Goal: Task Accomplishment & Management: Manage account settings

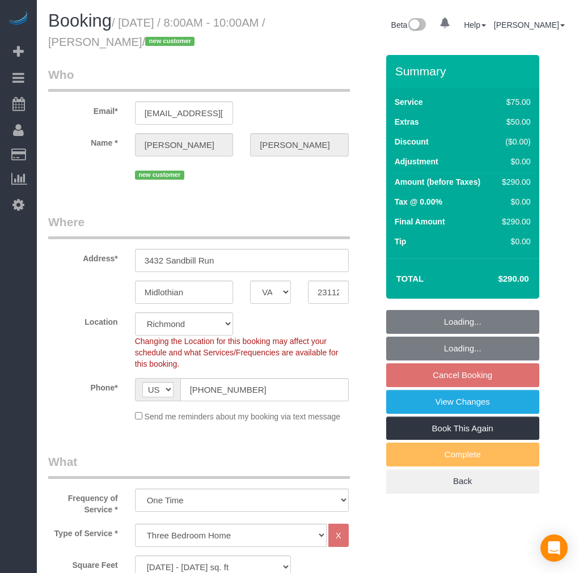
select select "VA"
select select "spot294"
select select "number:3"
select select "number:41"
select select "1501"
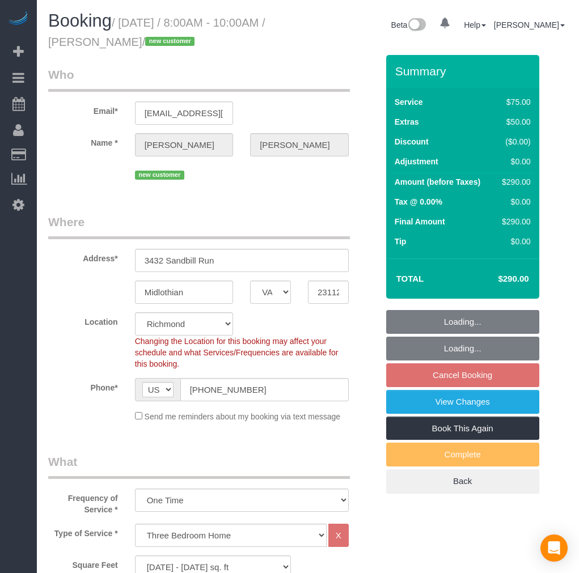
select select "2"
select select "1"
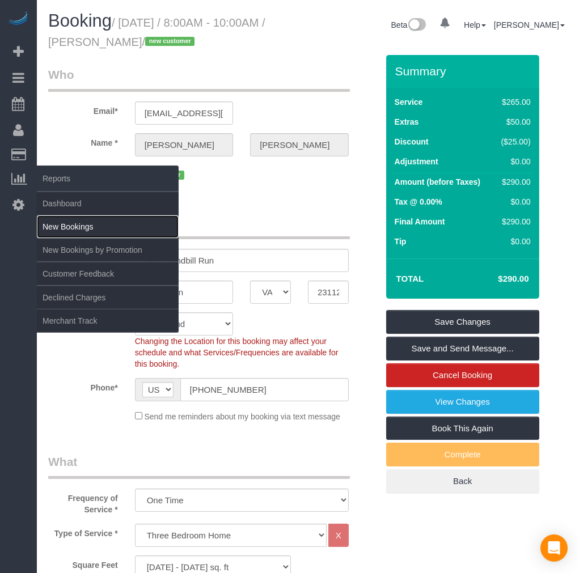
click at [84, 233] on link "New Bookings" at bounding box center [108, 227] width 142 height 23
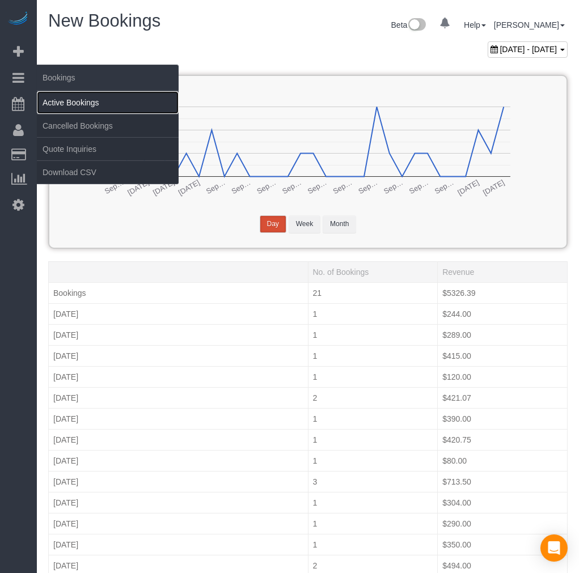
click at [74, 100] on link "Active Bookings" at bounding box center [108, 102] width 142 height 23
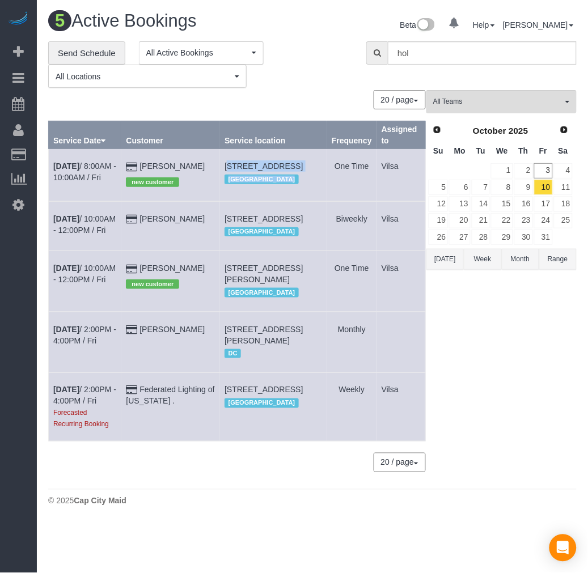
drag, startPoint x: 237, startPoint y: 159, endPoint x: 329, endPoint y: 175, distance: 93.8
click at [329, 175] on tr "[DATE] 8:00AM - 10:00AM / Fri [PERSON_NAME] new customer [STREET_ADDRESS] [GEOG…" at bounding box center [237, 175] width 377 height 52
drag, startPoint x: 309, startPoint y: 185, endPoint x: 314, endPoint y: 183, distance: 5.8
click at [309, 185] on div "[GEOGRAPHIC_DATA]" at bounding box center [274, 179] width 98 height 15
click at [315, 177] on td "[STREET_ADDRESS] [GEOGRAPHIC_DATA]" at bounding box center [273, 175] width 107 height 52
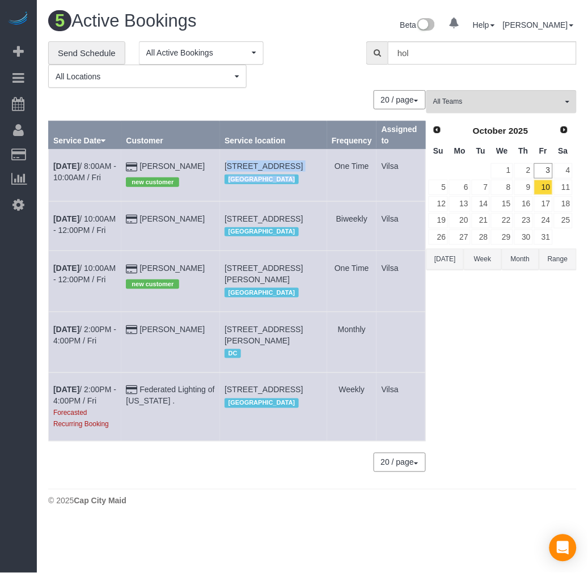
click at [220, 164] on td "[PERSON_NAME] new customer" at bounding box center [170, 175] width 99 height 52
drag, startPoint x: 238, startPoint y: 163, endPoint x: 316, endPoint y: 176, distance: 78.9
click at [316, 176] on td "[STREET_ADDRESS] [GEOGRAPHIC_DATA]" at bounding box center [273, 175] width 107 height 52
copy span "[STREET_ADDRESS]"
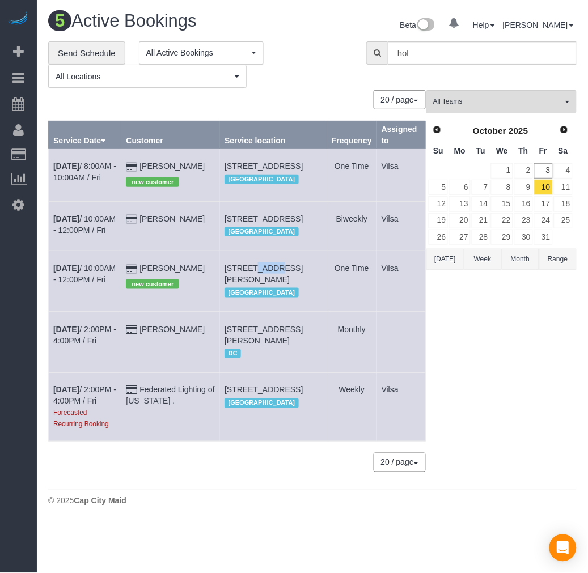
drag, startPoint x: 284, startPoint y: 307, endPoint x: 327, endPoint y: 310, distance: 43.8
click at [297, 284] on span "[STREET_ADDRESS][PERSON_NAME]" at bounding box center [264, 274] width 78 height 20
click at [331, 310] on tr "[DATE] 10:00AM - 12:00PM / Fri [PERSON_NAME] new customer [STREET_ADDRESS][PERS…" at bounding box center [237, 281] width 377 height 61
drag, startPoint x: 252, startPoint y: 299, endPoint x: 320, endPoint y: 312, distance: 69.2
click at [320, 312] on td "[STREET_ADDRESS][PERSON_NAME] [GEOGRAPHIC_DATA]" at bounding box center [273, 281] width 107 height 61
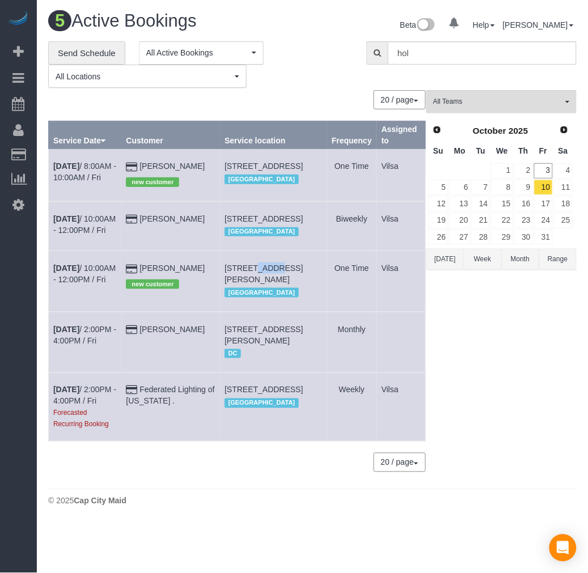
copy span "[STREET_ADDRESS][PERSON_NAME]"
click at [72, 171] on td "[DATE] 8:00AM - 10:00AM / Fri" at bounding box center [85, 175] width 73 height 52
click at [74, 166] on b "[DATE]" at bounding box center [66, 166] width 26 height 9
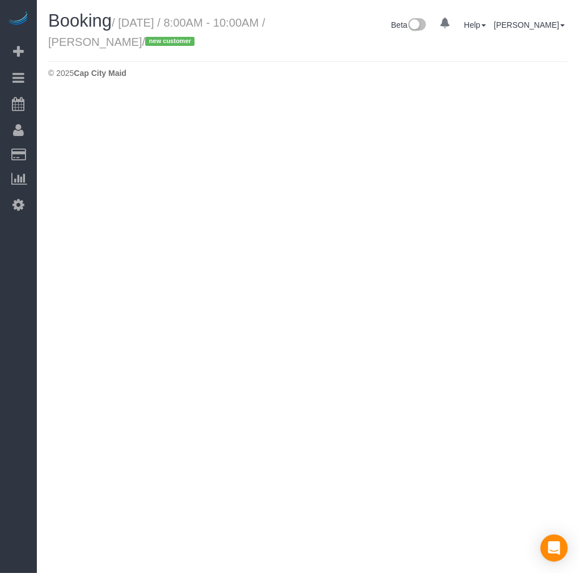
select select "VA"
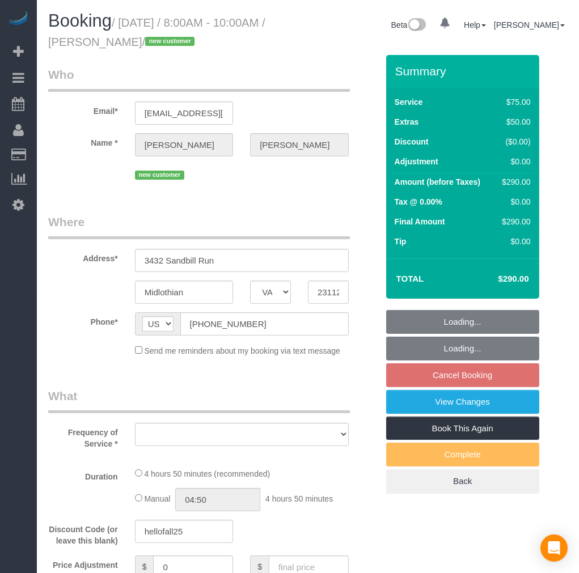
select select "number:3"
select select "number:41"
select select "string:fspay-ecb16c1a-8b47-4b3c-aaa4-f9c378db7af2"
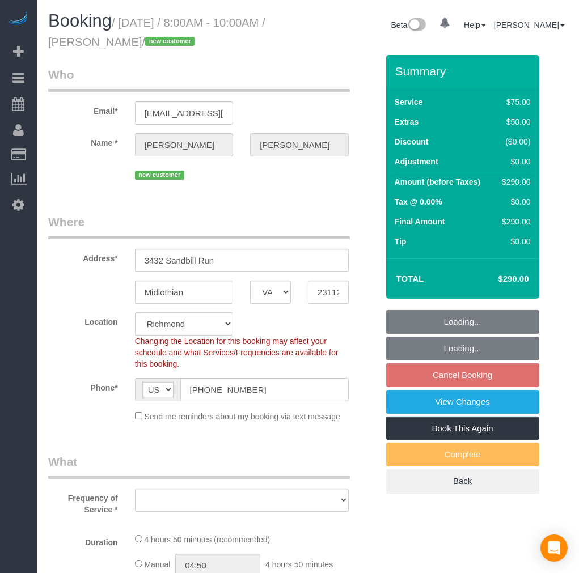
select select "object:24238"
select select "spot311"
select select "object:24402"
select select "1501"
select select "2"
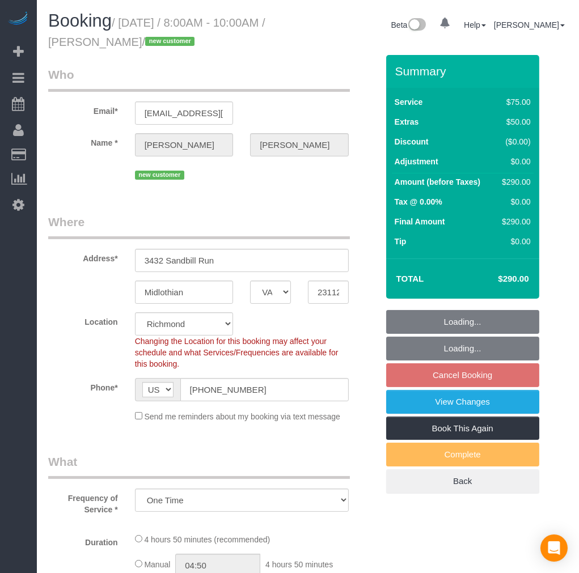
select select "1"
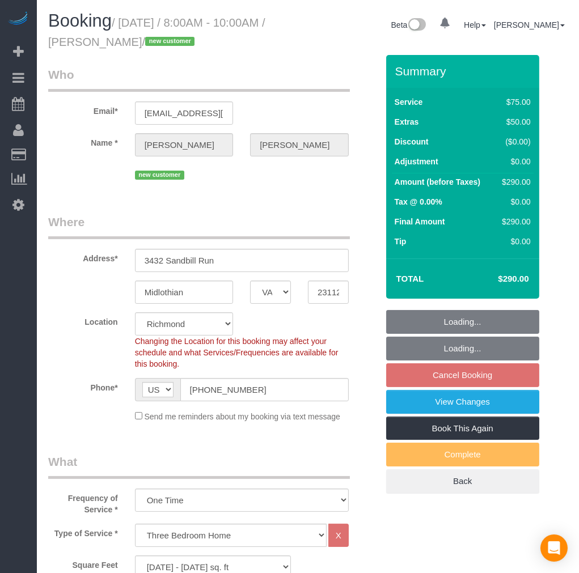
select select "1501"
select select "2"
select select "1"
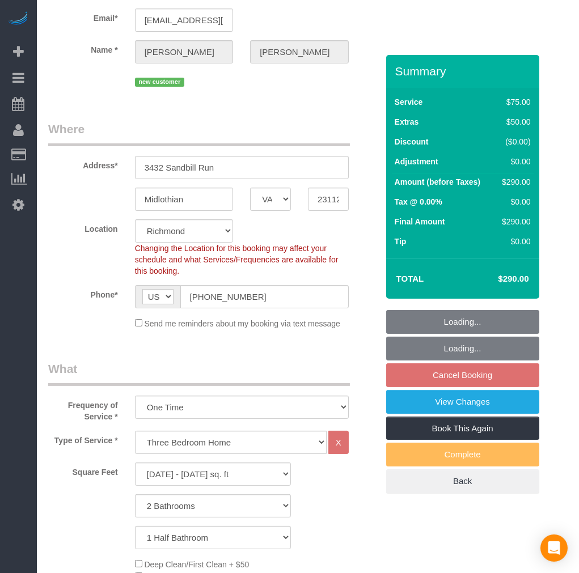
scroll to position [126, 0]
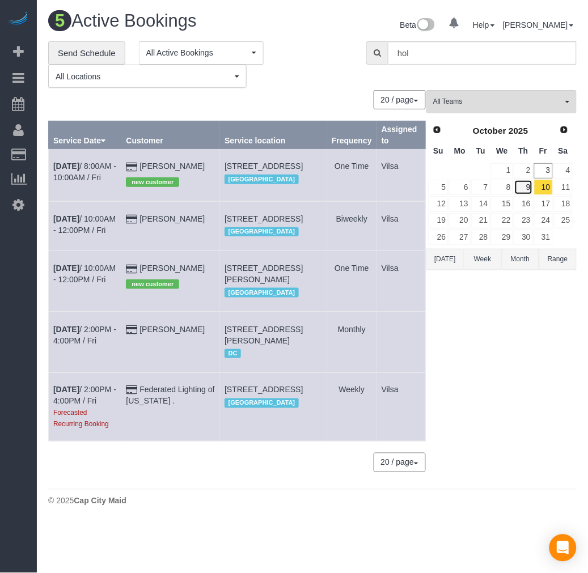
click at [529, 190] on link "9" at bounding box center [523, 187] width 19 height 15
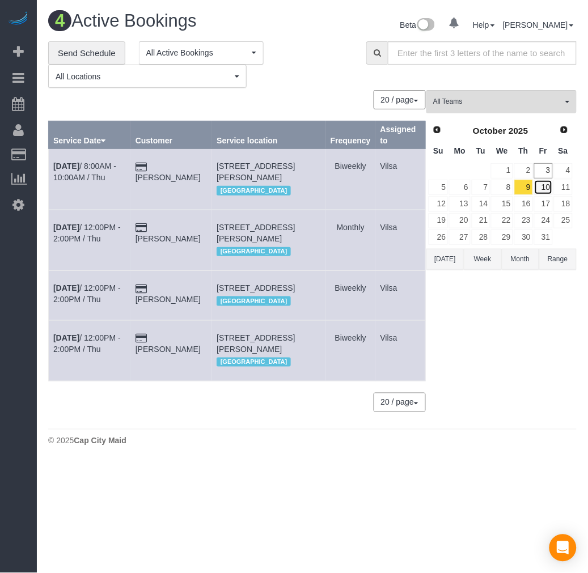
click at [540, 191] on link "10" at bounding box center [543, 187] width 19 height 15
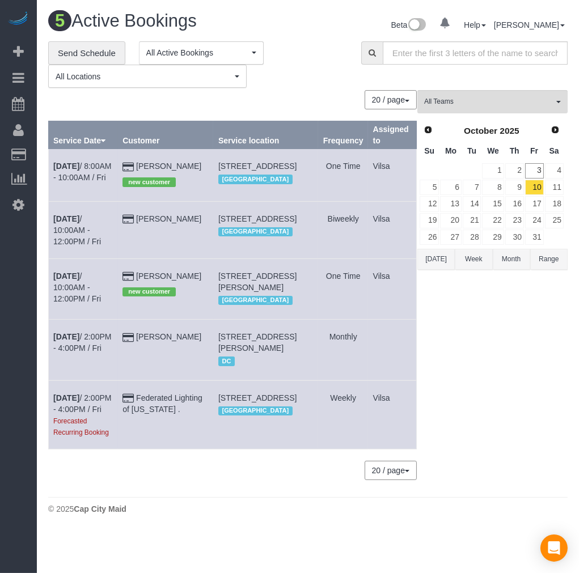
scroll to position [2, 0]
drag, startPoint x: 61, startPoint y: 298, endPoint x: 71, endPoint y: 303, distance: 11.9
click at [61, 281] on b "[DATE]" at bounding box center [66, 276] width 26 height 9
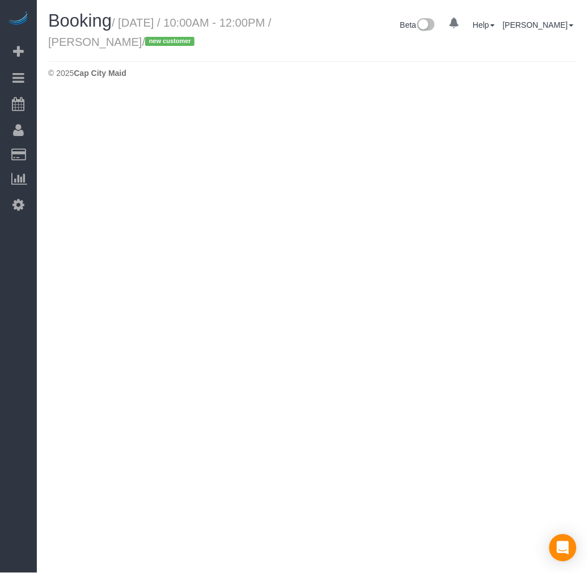
select select "VA"
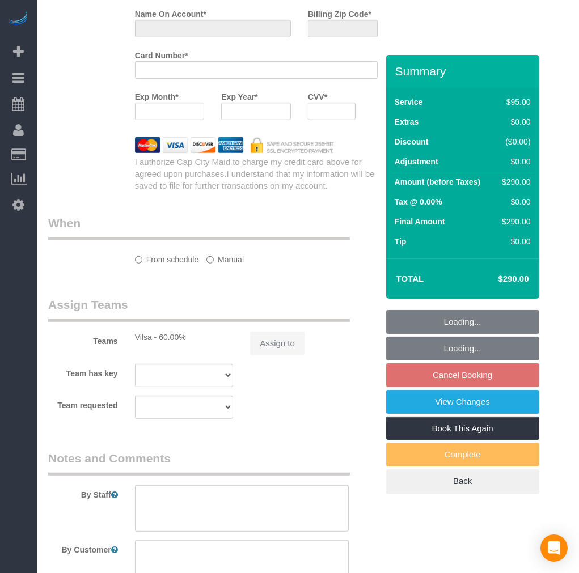
select select "object:25147"
select select "string:fspay-91c3c54d-9ce0-4b8a-8561-7b6144fe3103"
select select "spot329"
select select "number:4"
select select "number:35"
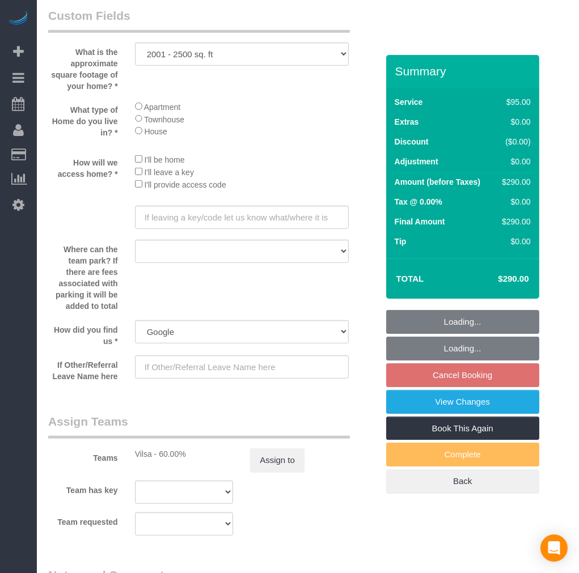
select select "object:25510"
select select "spot346"
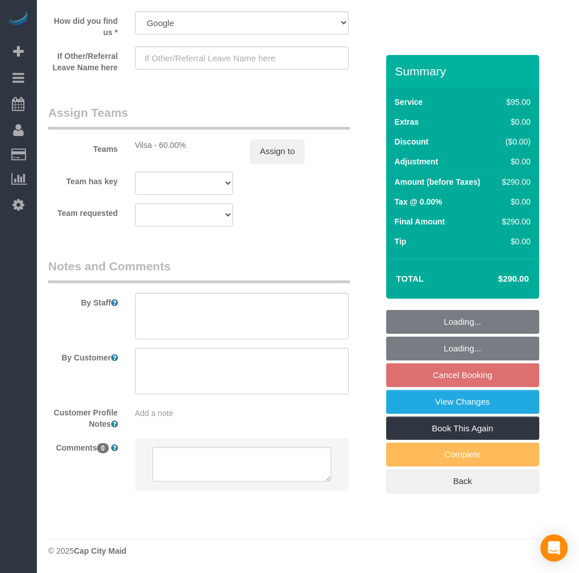
select select "2001"
select select "2"
select select "1"
select select "2001"
select select "2"
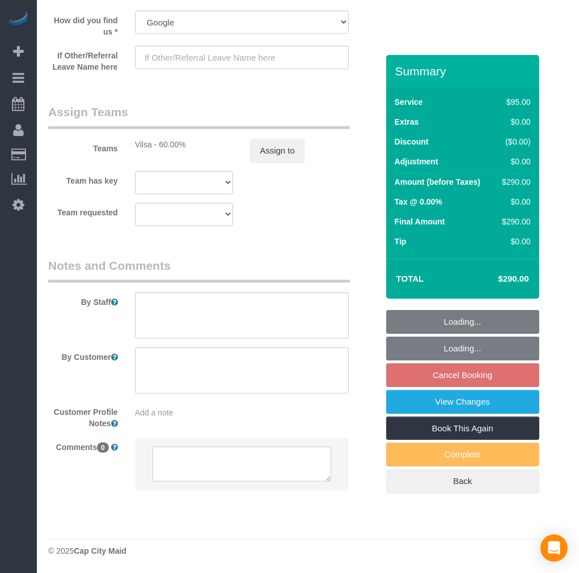
select select "1"
click at [213, 318] on textarea at bounding box center [242, 316] width 214 height 47
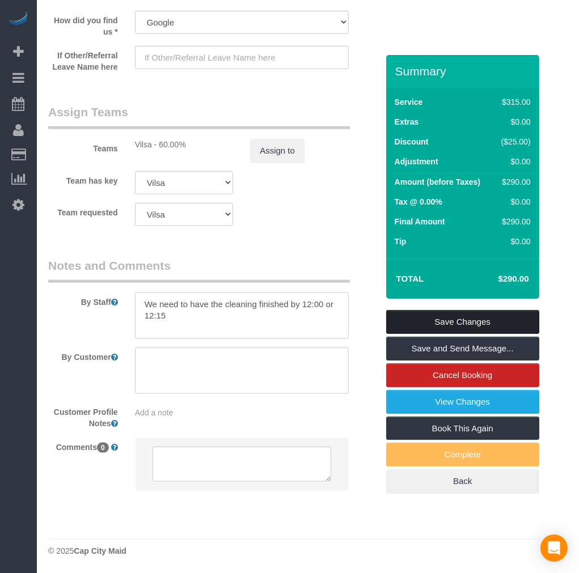
type textarea "We need to have the cleaning finished by 12:00 or 12:15"
click at [495, 319] on link "Save Changes" at bounding box center [462, 322] width 153 height 24
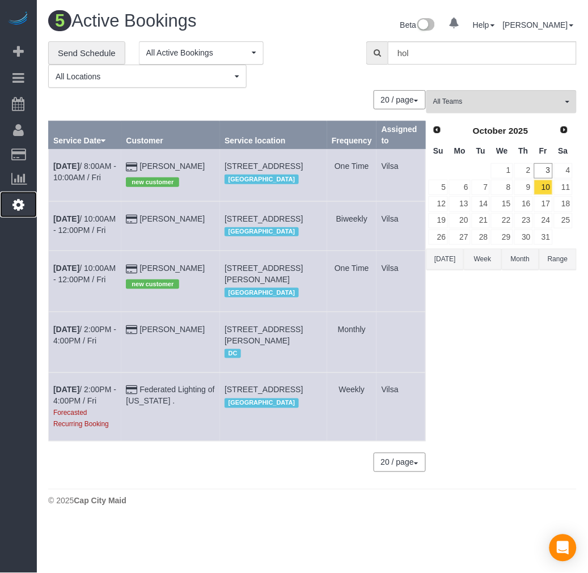
click at [18, 202] on icon at bounding box center [18, 205] width 12 height 14
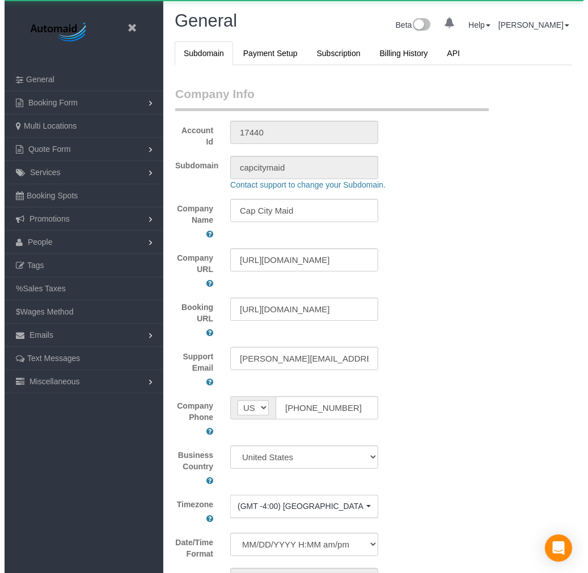
scroll to position [2611, 579]
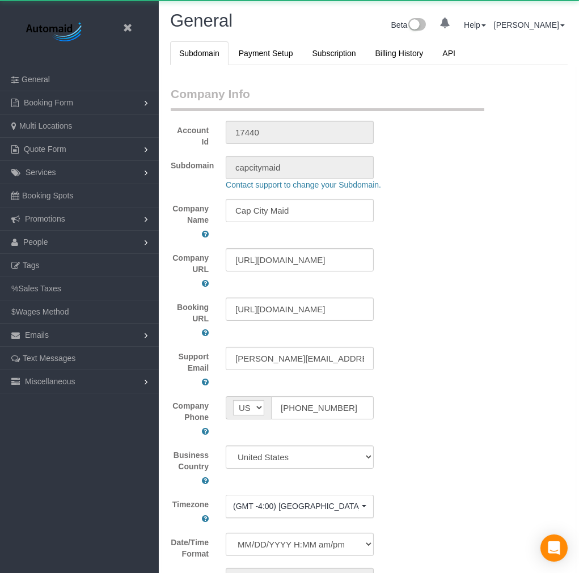
select select "1"
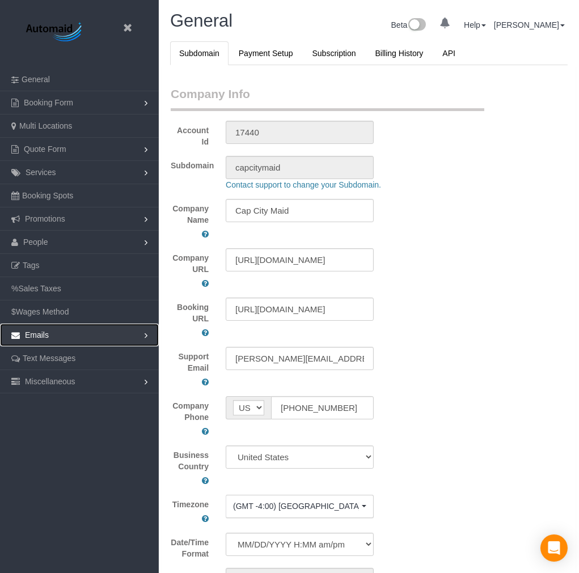
click at [65, 333] on link "Emails" at bounding box center [79, 335] width 159 height 23
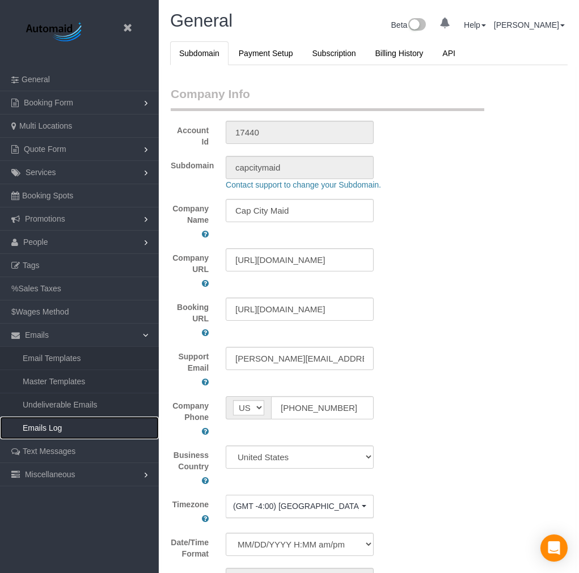
click at [61, 433] on link "Emails Log" at bounding box center [79, 428] width 159 height 23
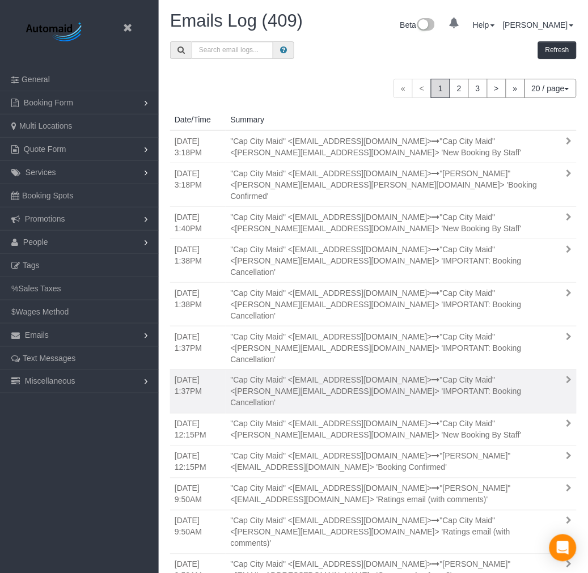
scroll to position [859, 579]
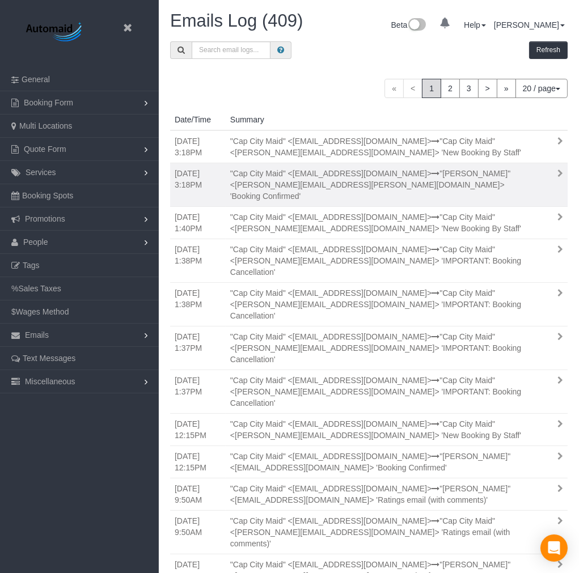
click at [447, 183] on div ""Cap City Maid" <[EMAIL_ADDRESS][DOMAIN_NAME]> "[PERSON_NAME]" <[PERSON_NAME][E…" at bounding box center [382, 185] width 321 height 34
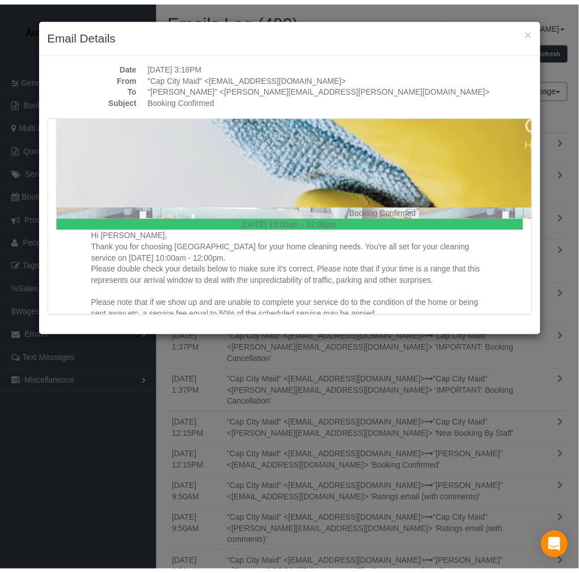
scroll to position [441, 0]
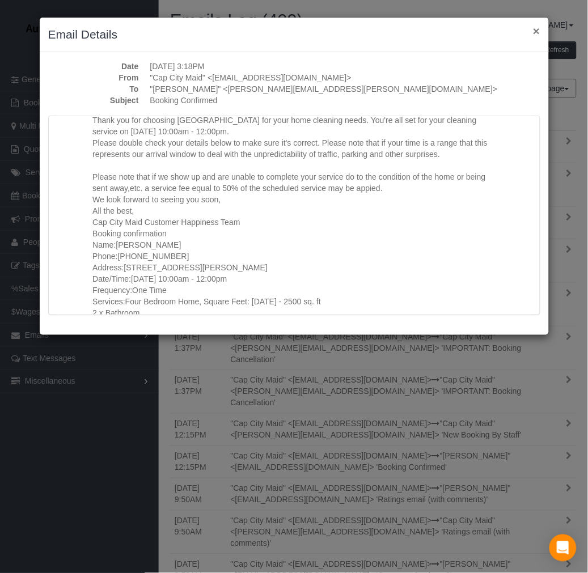
click at [535, 31] on button "×" at bounding box center [536, 31] width 7 height 12
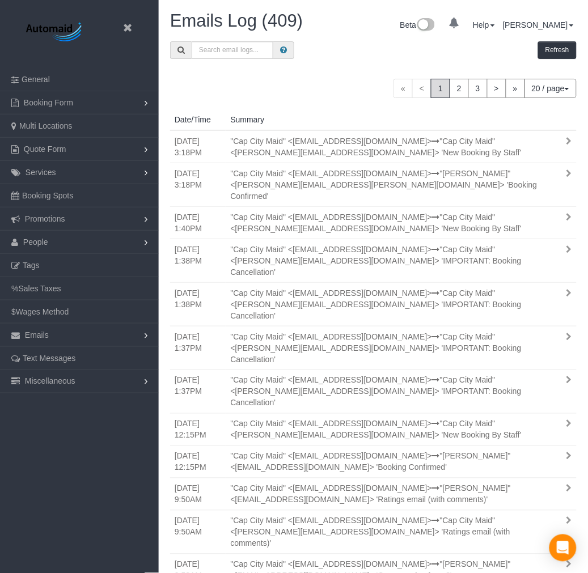
scroll to position [55851, 56131]
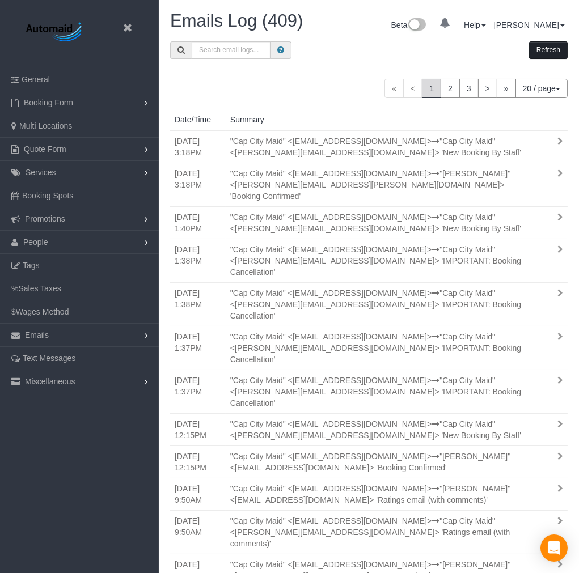
click at [546, 48] on button "Refresh" at bounding box center [548, 50] width 39 height 18
click at [131, 23] on link at bounding box center [130, 28] width 17 height 17
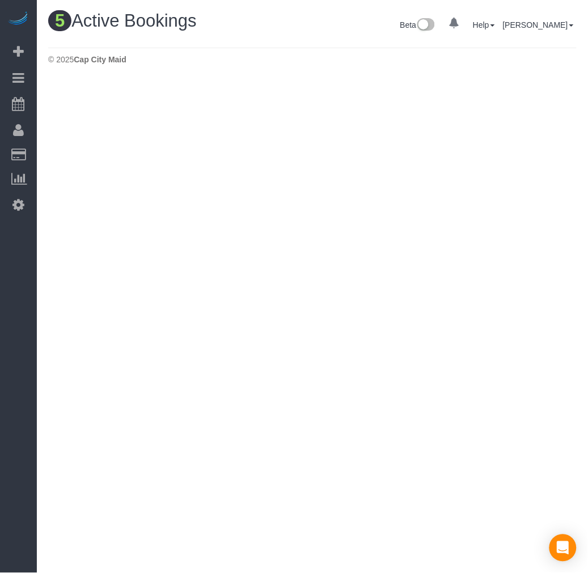
scroll to position [564, 588]
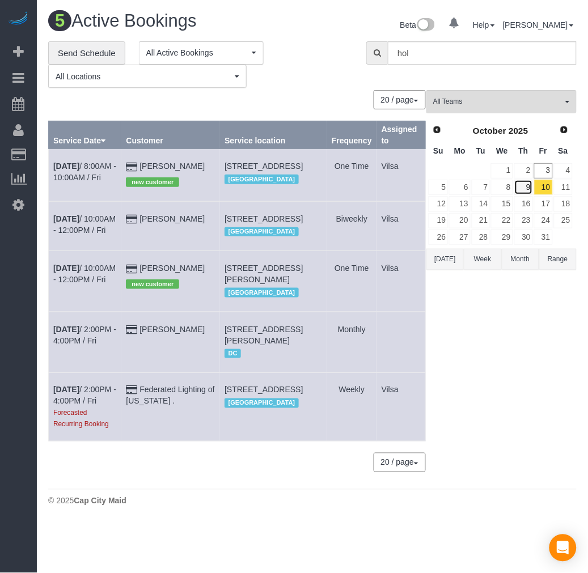
click at [526, 191] on link "9" at bounding box center [523, 187] width 19 height 15
click at [548, 172] on link "3" at bounding box center [543, 170] width 19 height 15
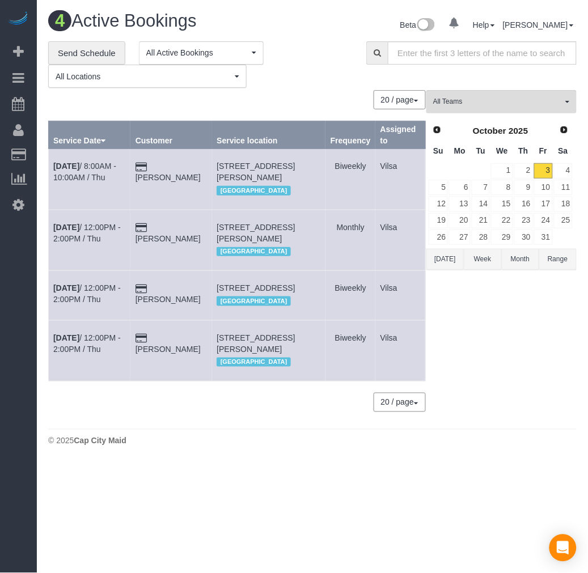
scroll to position [479, 588]
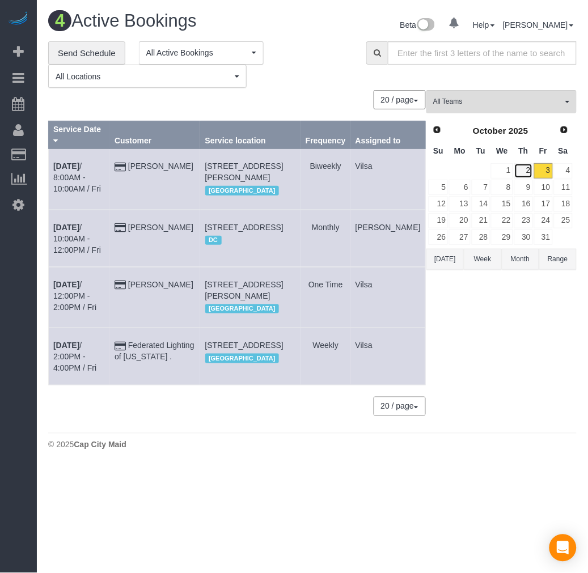
click at [526, 174] on link "2" at bounding box center [523, 170] width 19 height 15
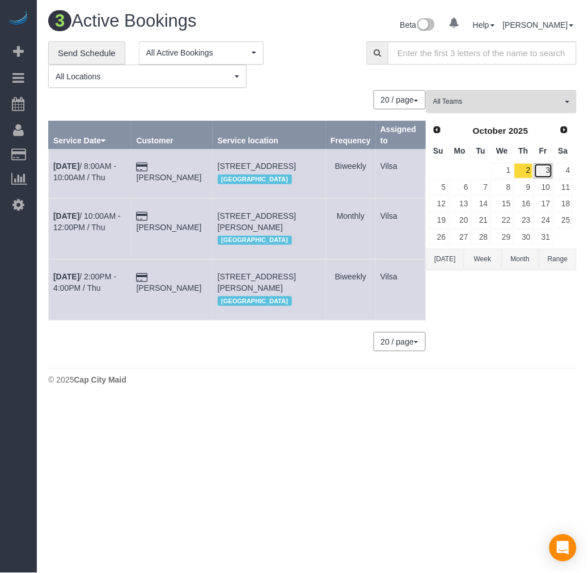
click at [550, 172] on link "3" at bounding box center [543, 170] width 19 height 15
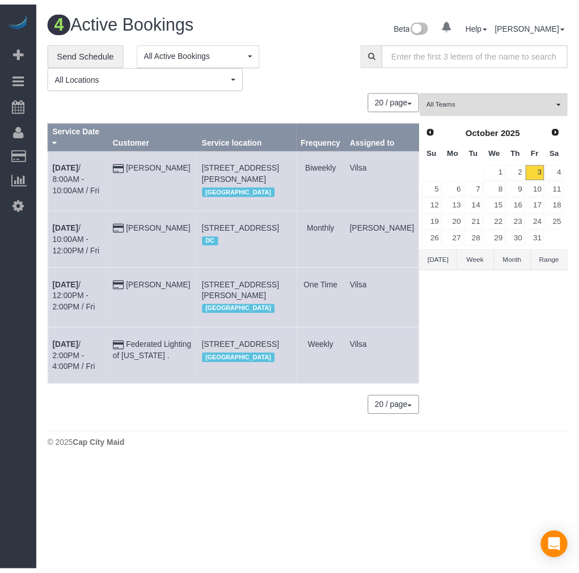
scroll to position [479, 588]
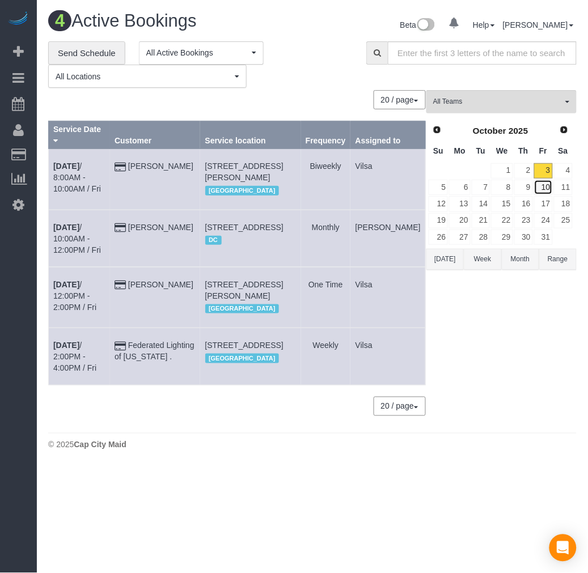
click at [543, 189] on link "10" at bounding box center [543, 187] width 19 height 15
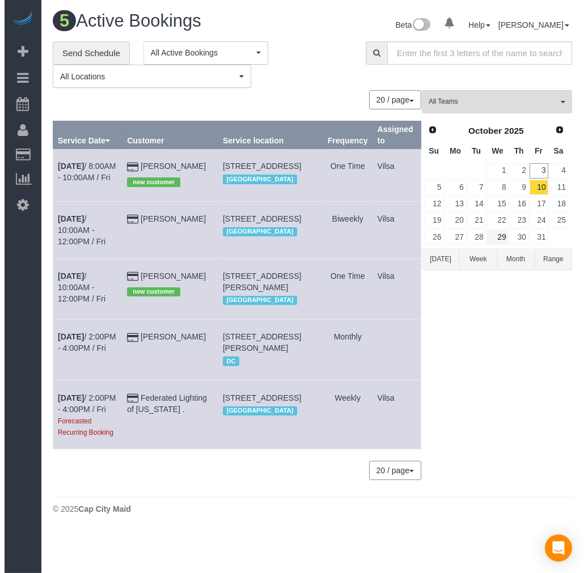
scroll to position [576, 579]
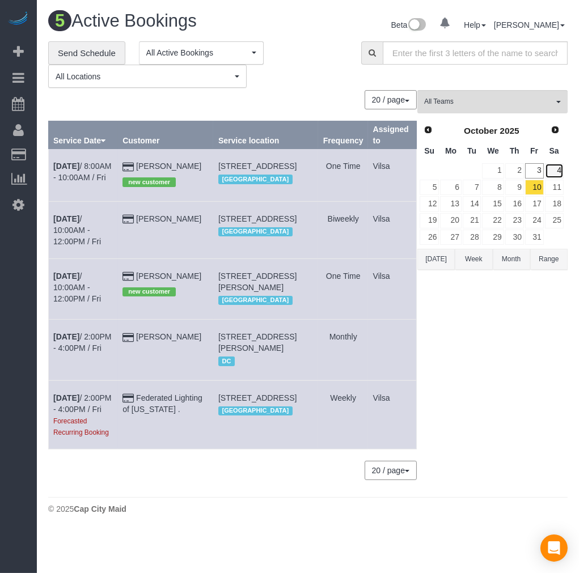
click at [547, 169] on link "4" at bounding box center [554, 170] width 19 height 15
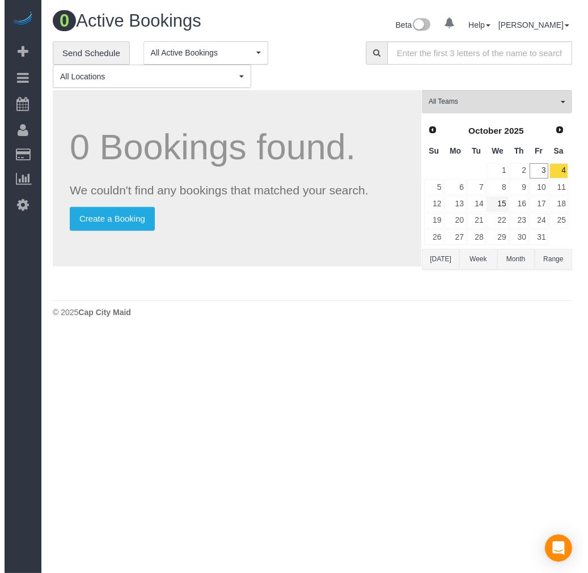
scroll to position [56375, 56122]
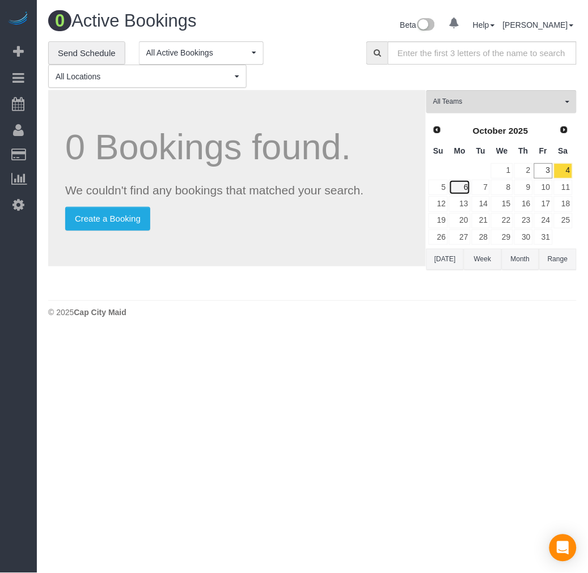
click at [463, 185] on link "6" at bounding box center [459, 187] width 21 height 15
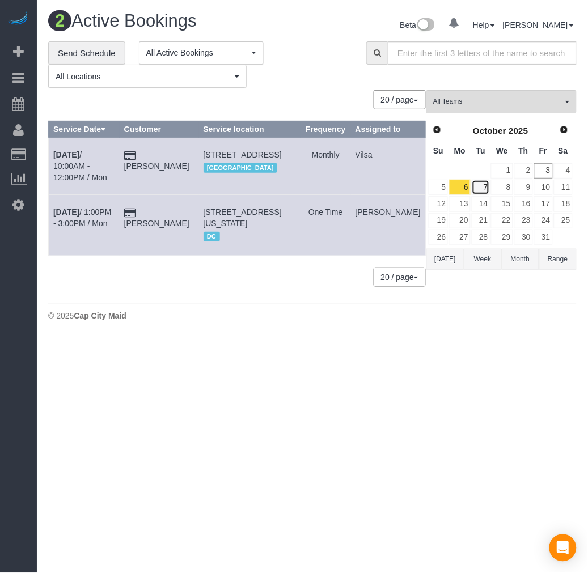
click at [485, 189] on link "7" at bounding box center [481, 187] width 19 height 15
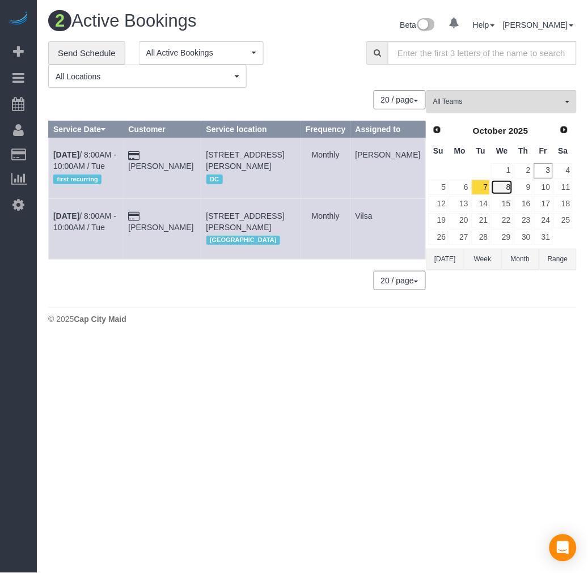
click at [496, 189] on link "8" at bounding box center [502, 187] width 22 height 15
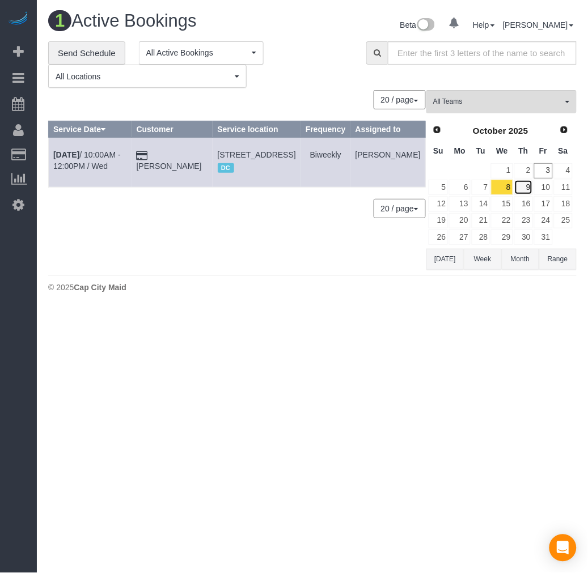
click at [525, 186] on link "9" at bounding box center [523, 187] width 19 height 15
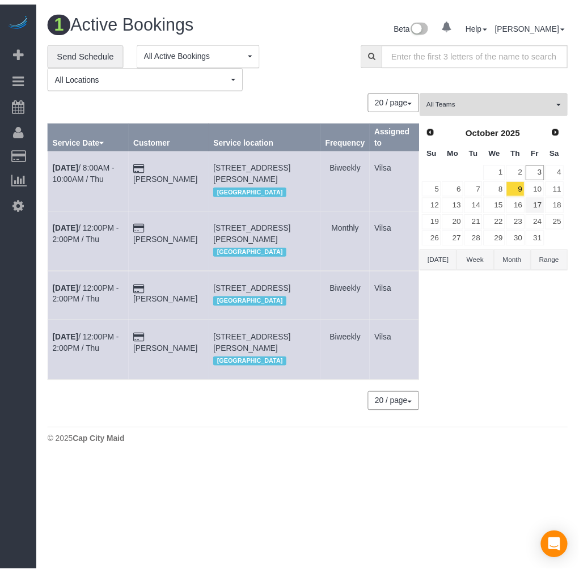
scroll to position [491, 588]
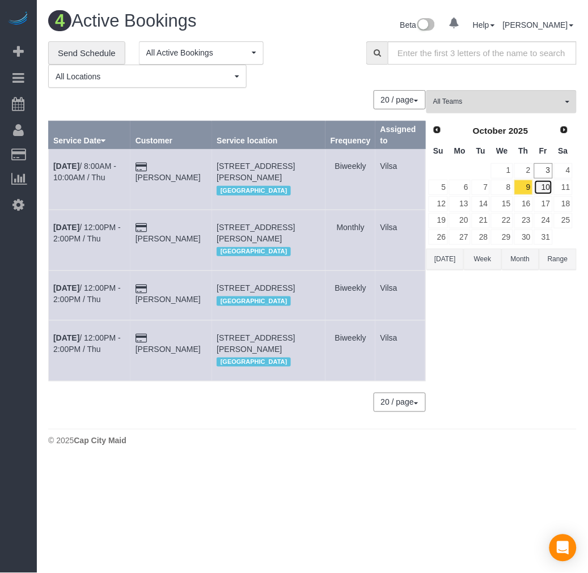
click at [548, 187] on link "10" at bounding box center [543, 187] width 19 height 15
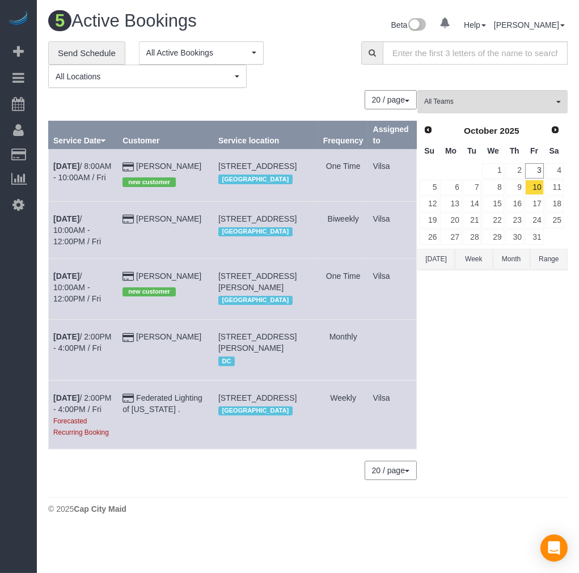
scroll to position [576, 579]
click at [18, 208] on icon at bounding box center [18, 205] width 12 height 14
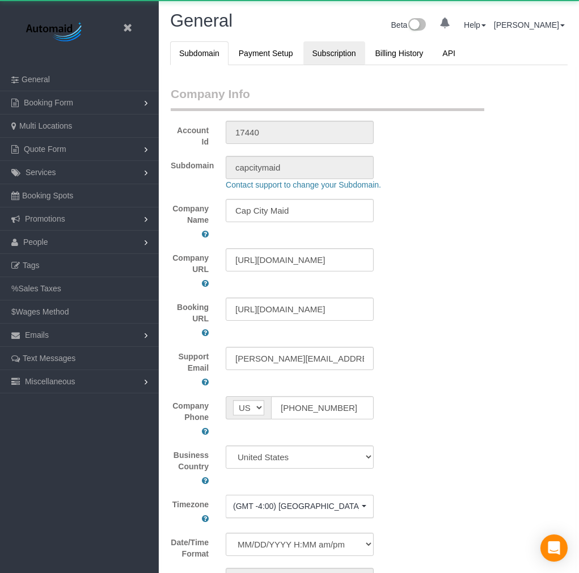
select select "1"
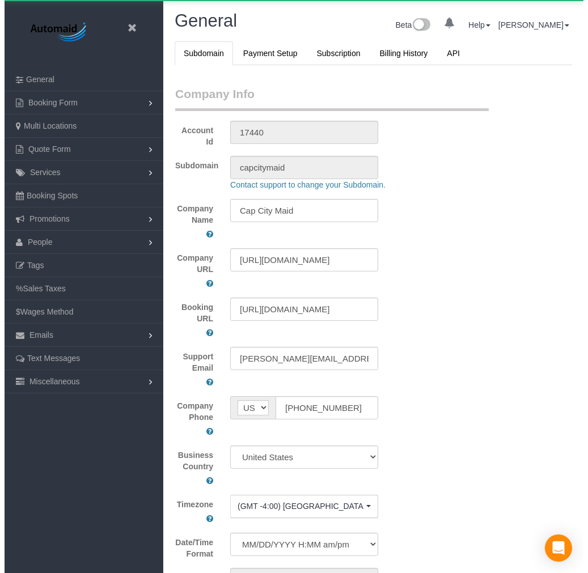
scroll to position [2611, 579]
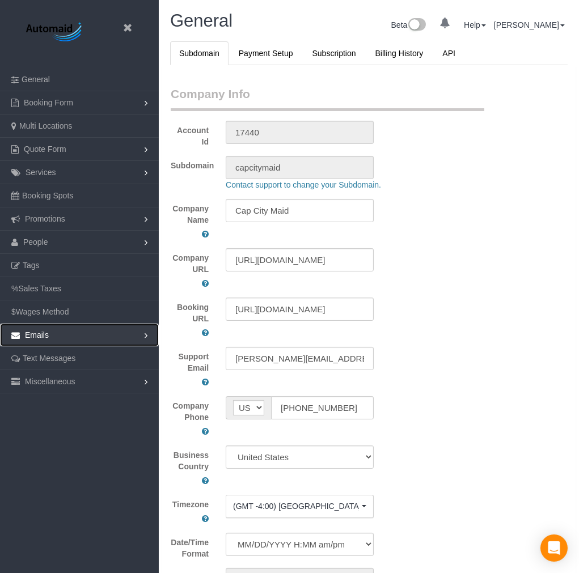
click at [48, 337] on span "Emails" at bounding box center [37, 335] width 24 height 9
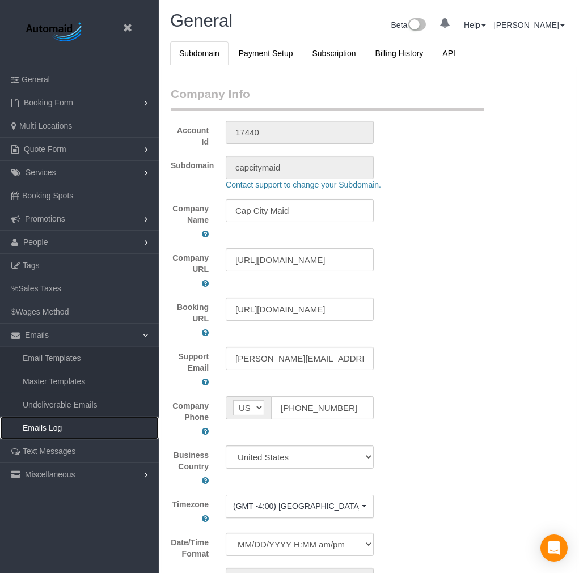
click at [72, 430] on link "Emails Log" at bounding box center [79, 428] width 159 height 23
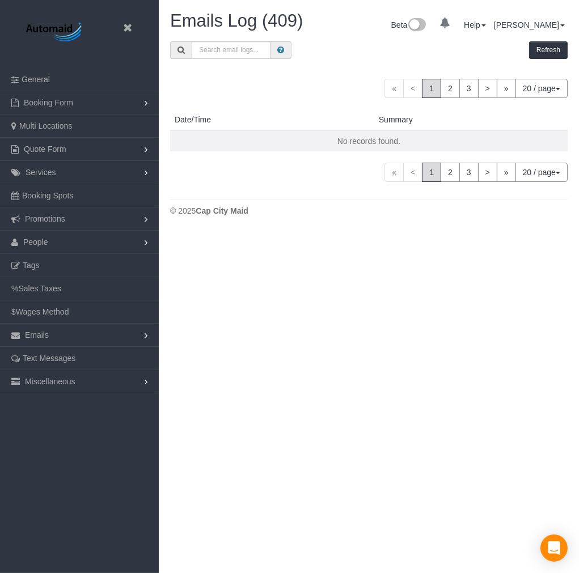
scroll to position [859, 579]
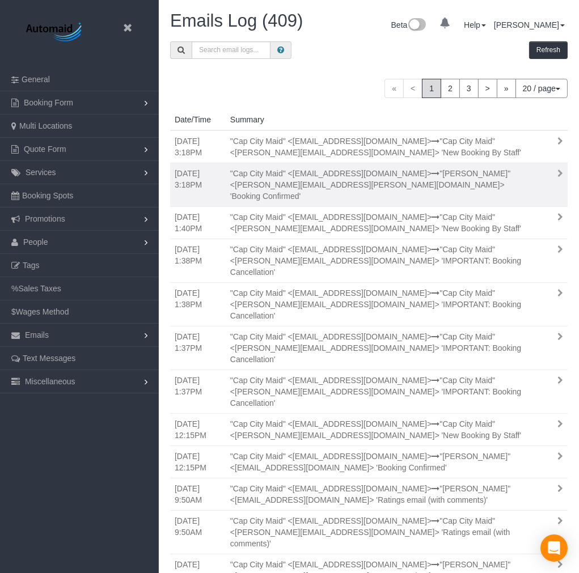
click at [470, 186] on div ""Cap City Maid" <[EMAIL_ADDRESS][DOMAIN_NAME]> "[PERSON_NAME]" <[PERSON_NAME][E…" at bounding box center [382, 185] width 321 height 34
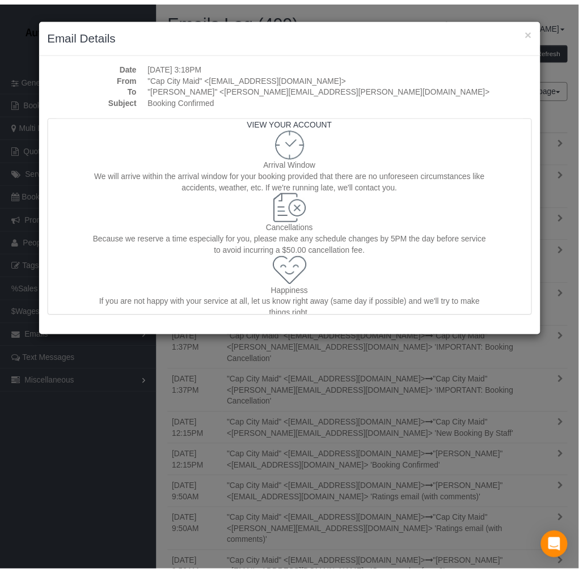
scroll to position [693, 0]
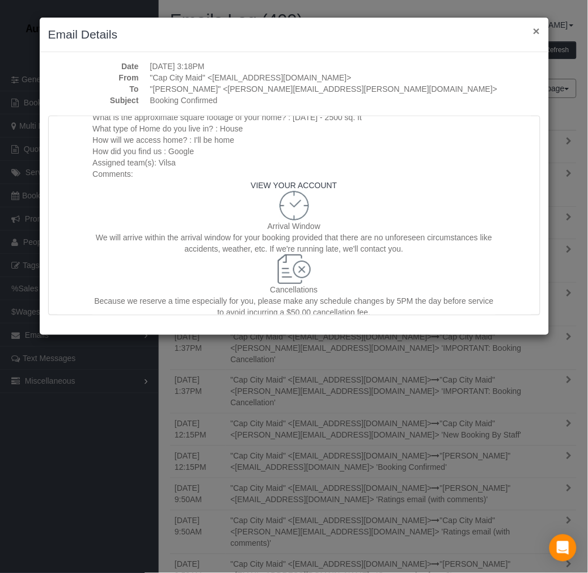
click at [538, 32] on button "×" at bounding box center [536, 31] width 7 height 12
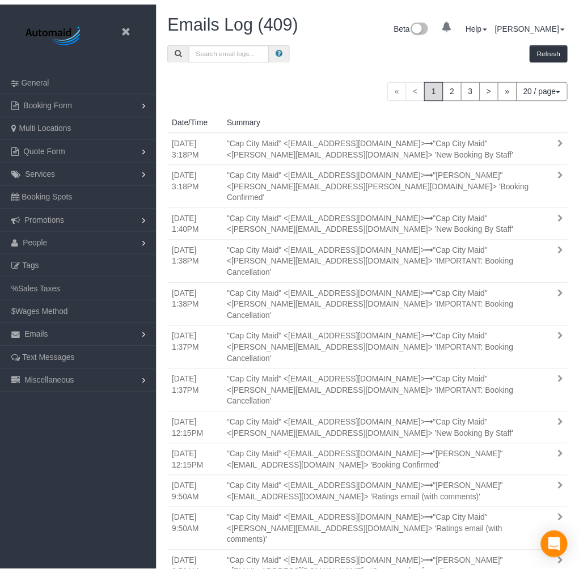
scroll to position [55851, 56131]
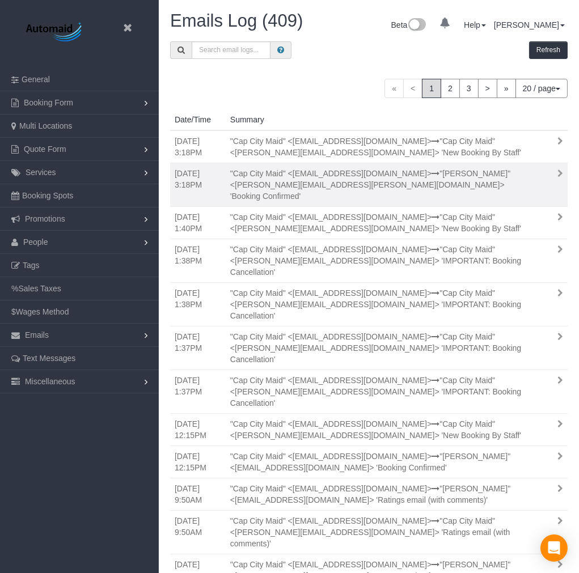
click at [440, 176] on icon at bounding box center [436, 174] width 8 height 8
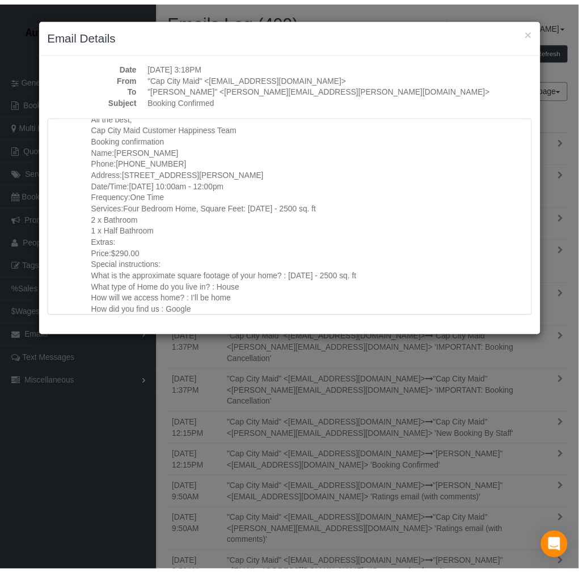
scroll to position [504, 0]
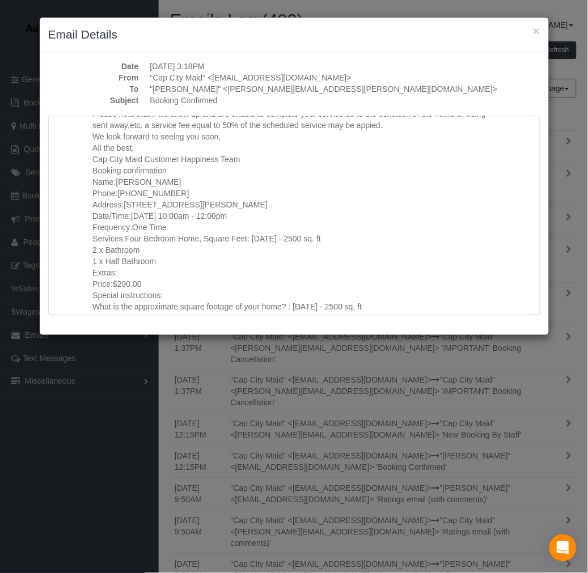
drag, startPoint x: 114, startPoint y: 180, endPoint x: 186, endPoint y: 179, distance: 72.0
click at [186, 179] on td "Name: [PERSON_NAME] Phone: [PHONE_NUMBER] Address: [STREET_ADDRESS][PERSON_NAME…" at bounding box center [293, 272] width 403 height 193
copy td ": [PERSON_NAME]"
click at [534, 29] on button "×" at bounding box center [536, 31] width 7 height 12
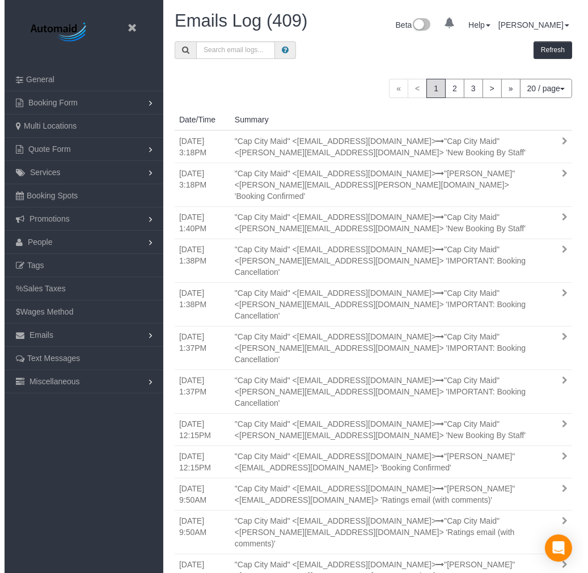
scroll to position [55851, 56131]
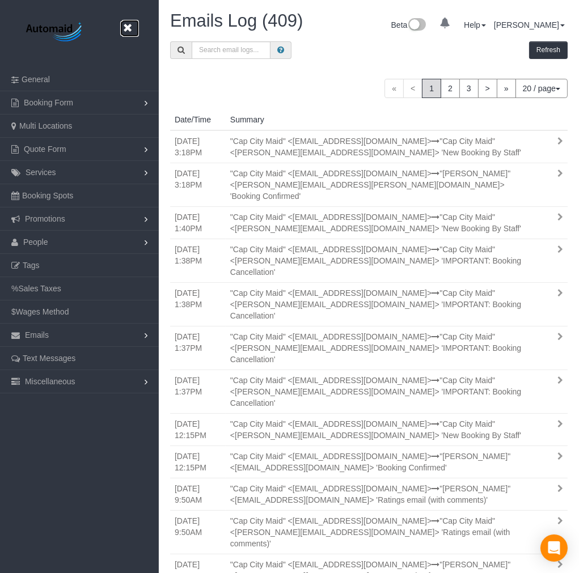
click at [126, 26] on icon at bounding box center [127, 28] width 14 height 14
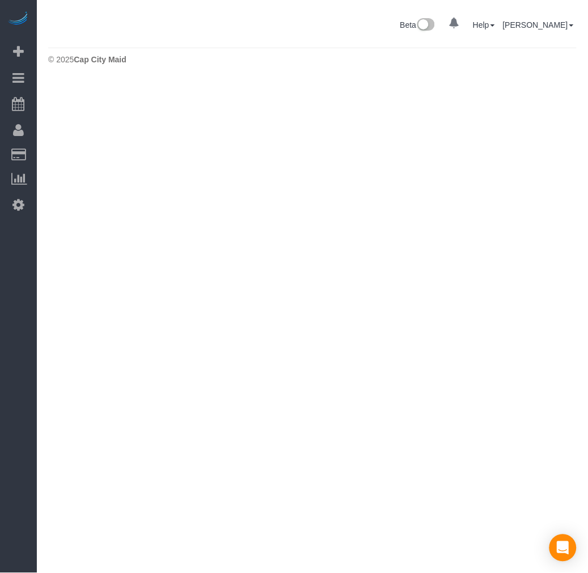
scroll to position [564, 588]
